Goal: Information Seeking & Learning: Learn about a topic

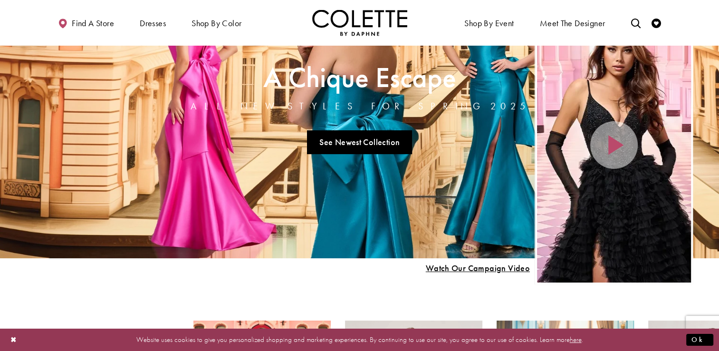
scroll to position [83, 0]
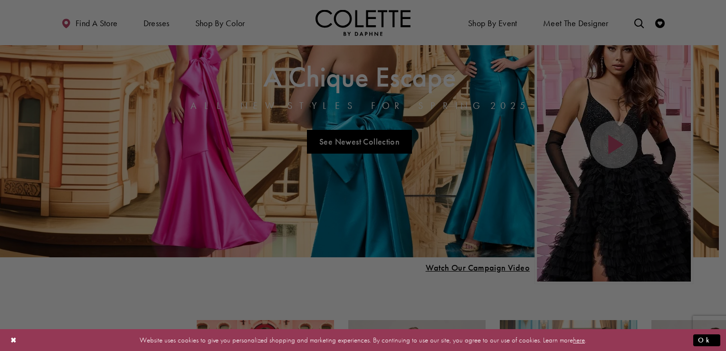
click at [221, 30] on div at bounding box center [367, 177] width 734 height 354
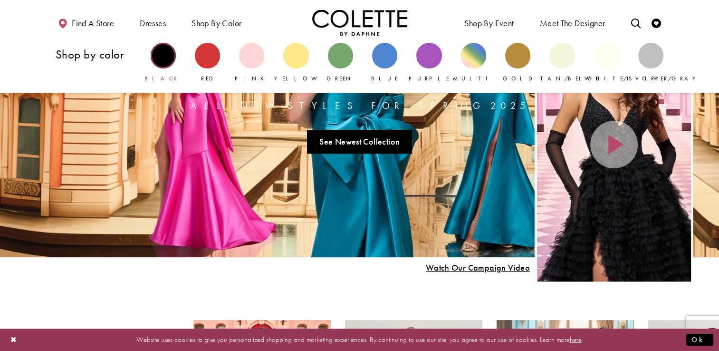
click at [169, 57] on div "Primary block" at bounding box center [163, 55] width 25 height 25
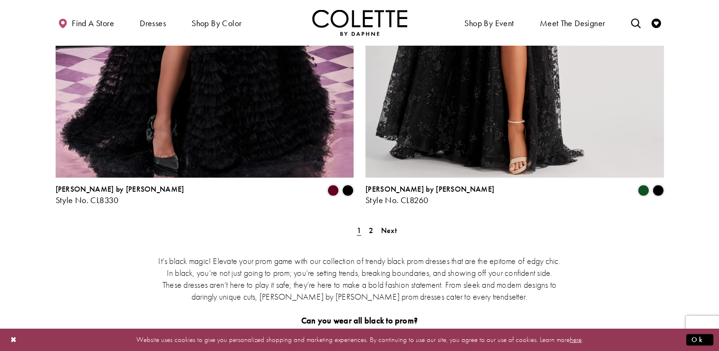
scroll to position [1789, 0]
click at [371, 224] on span "2" at bounding box center [371, 229] width 4 height 10
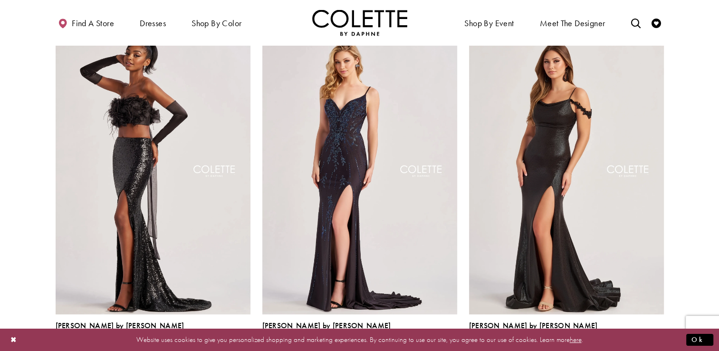
scroll to position [80, 0]
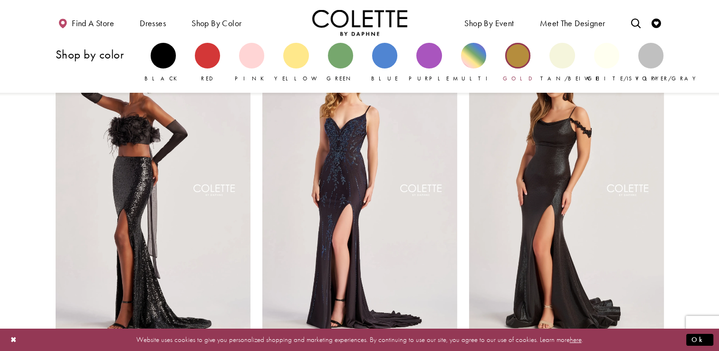
click at [517, 57] on div "Primary block" at bounding box center [517, 55] width 25 height 25
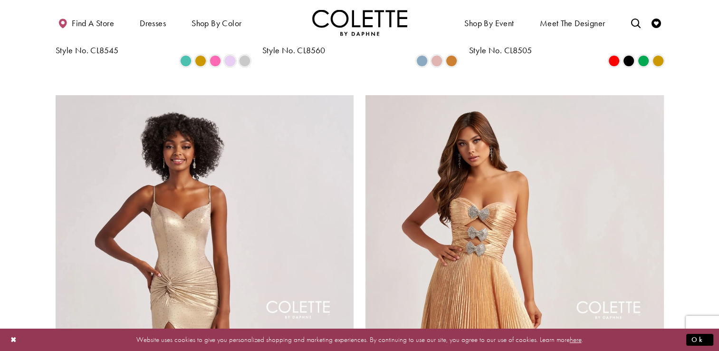
scroll to position [384, 0]
